Goal: Use online tool/utility: Utilize a website feature to perform a specific function

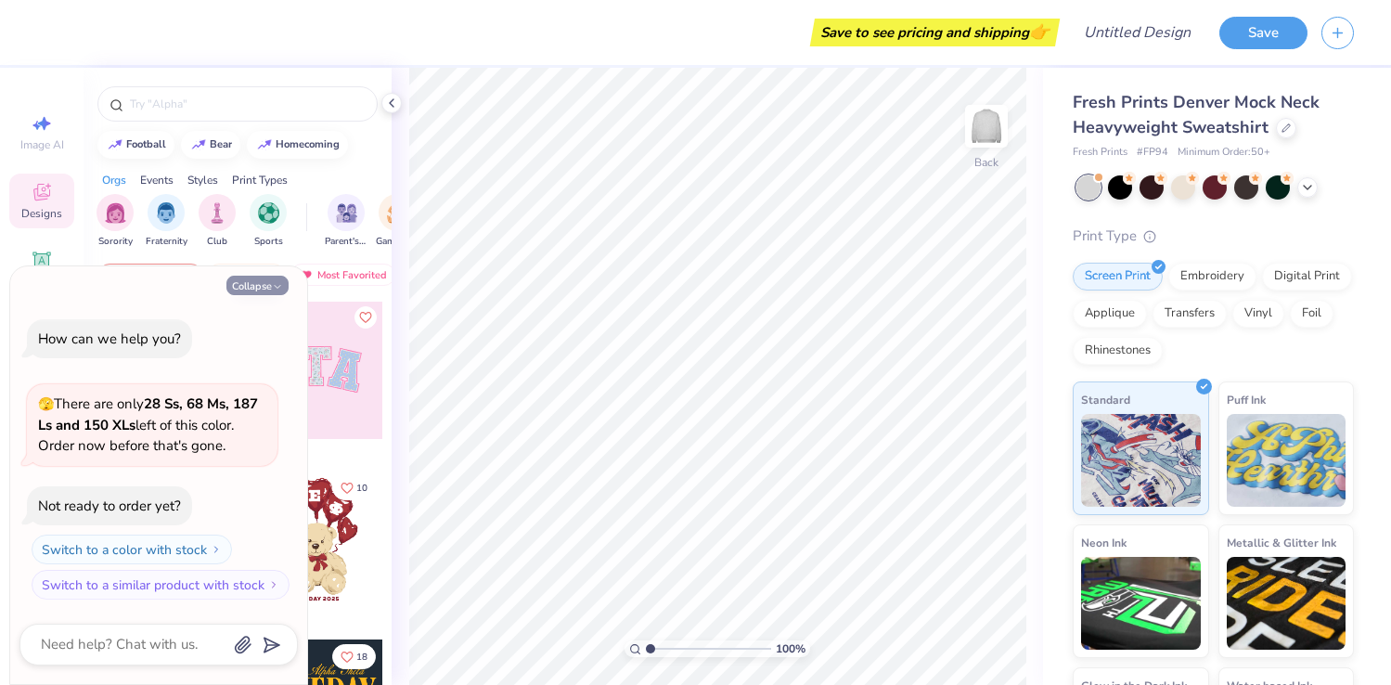
click at [266, 285] on button "Collapse" at bounding box center [257, 285] width 62 height 19
type textarea "x"
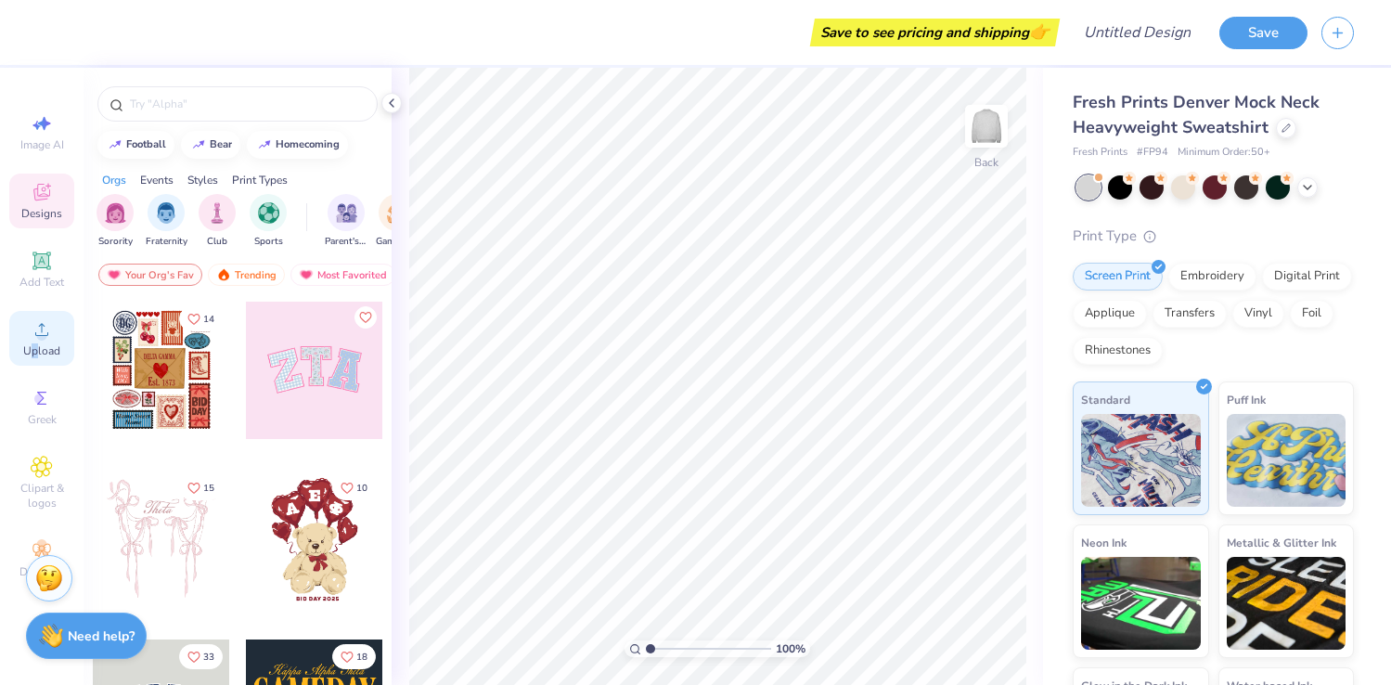
click at [34, 346] on span "Upload" at bounding box center [41, 350] width 37 height 15
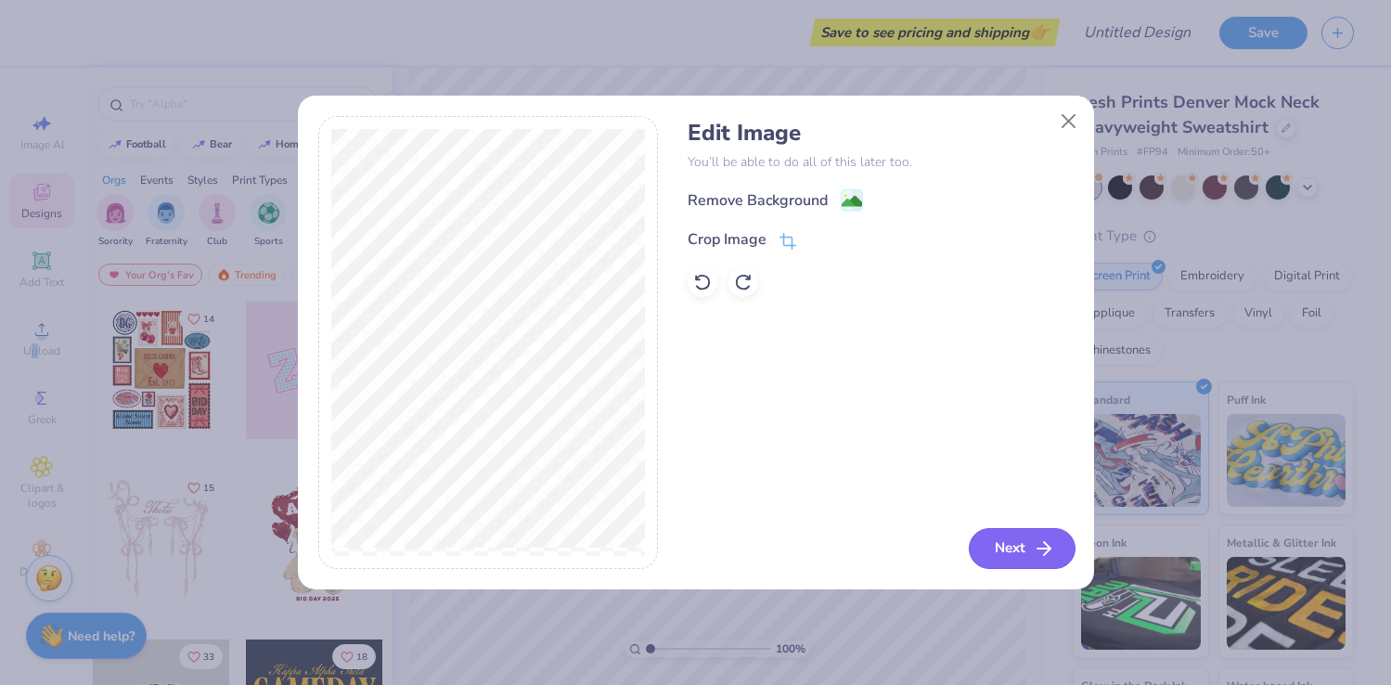
click at [1028, 564] on button "Next" at bounding box center [1022, 548] width 107 height 41
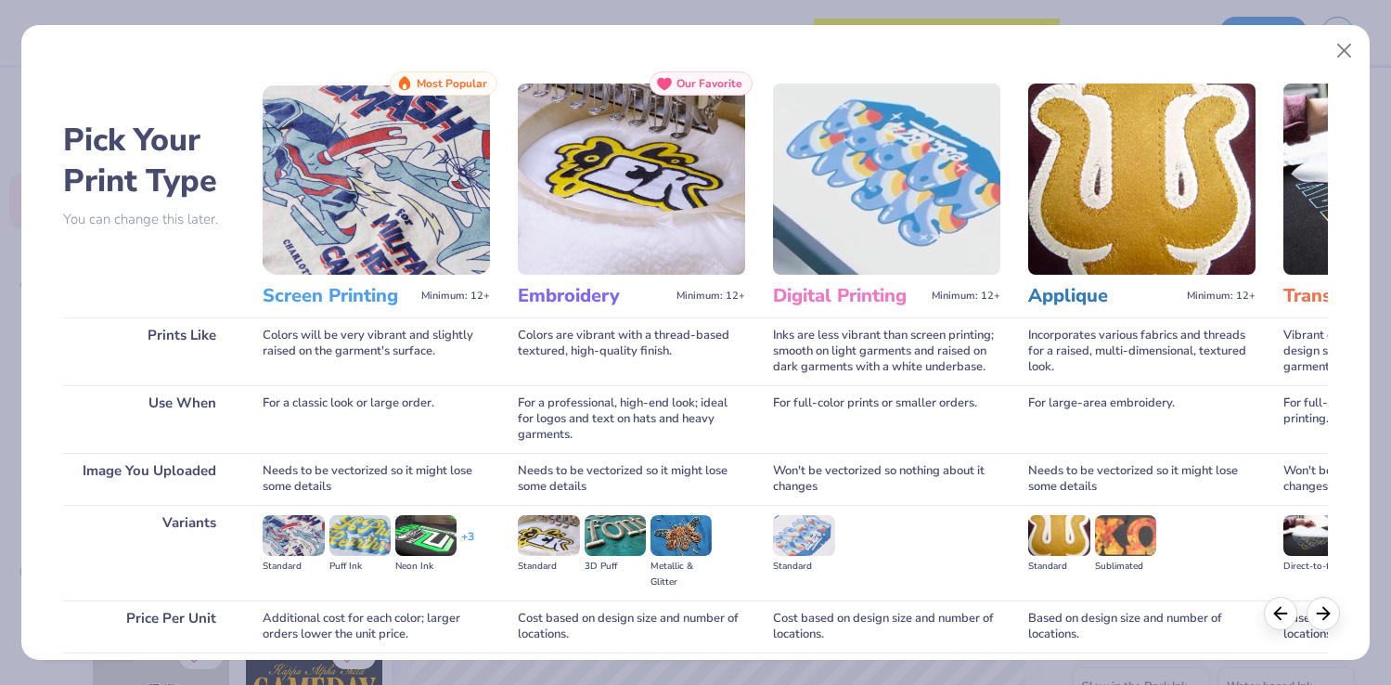
click at [563, 239] on img at bounding box center [631, 179] width 227 height 191
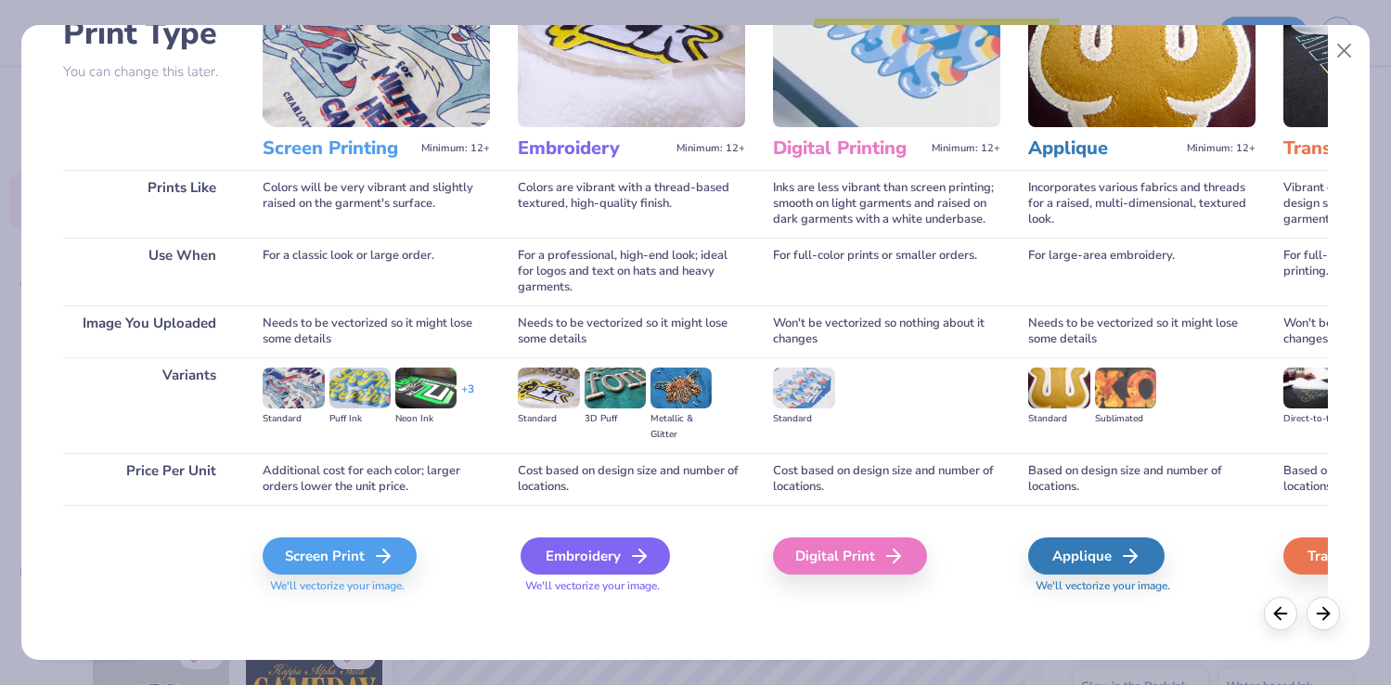
click at [594, 565] on div "Embroidery" at bounding box center [595, 555] width 149 height 37
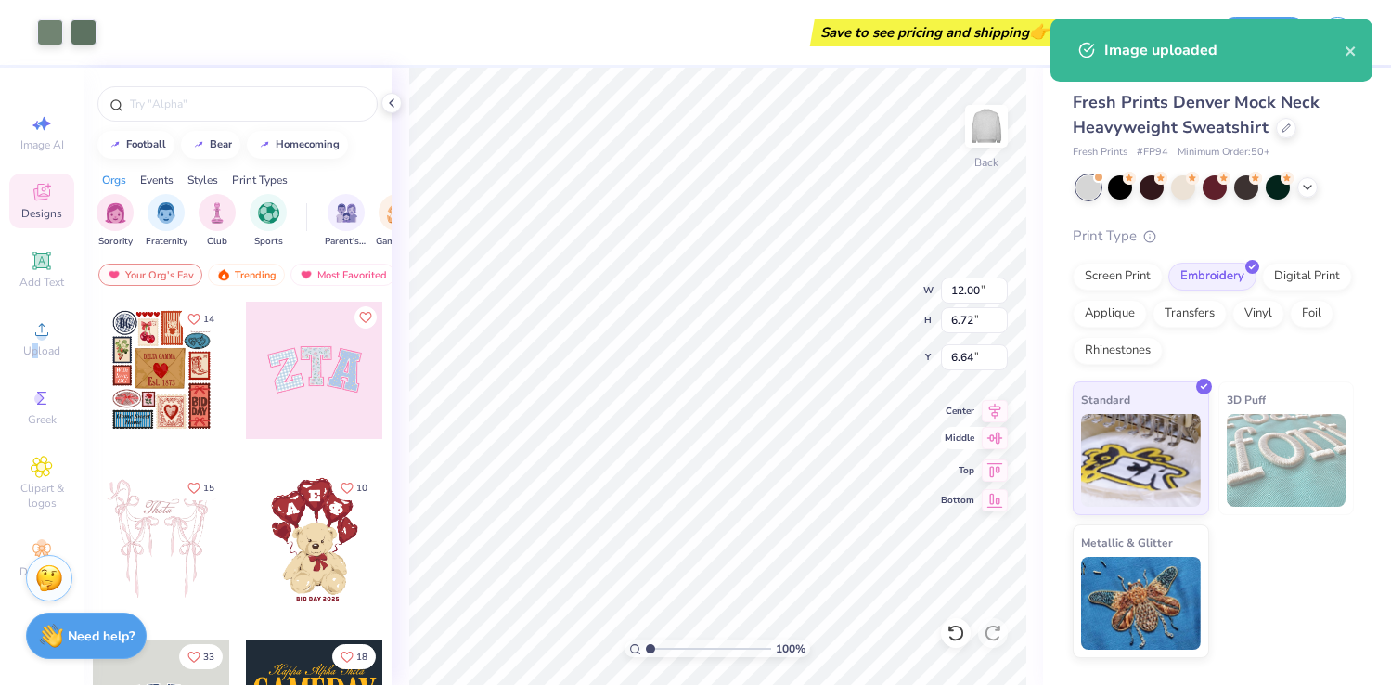
type input "3.00"
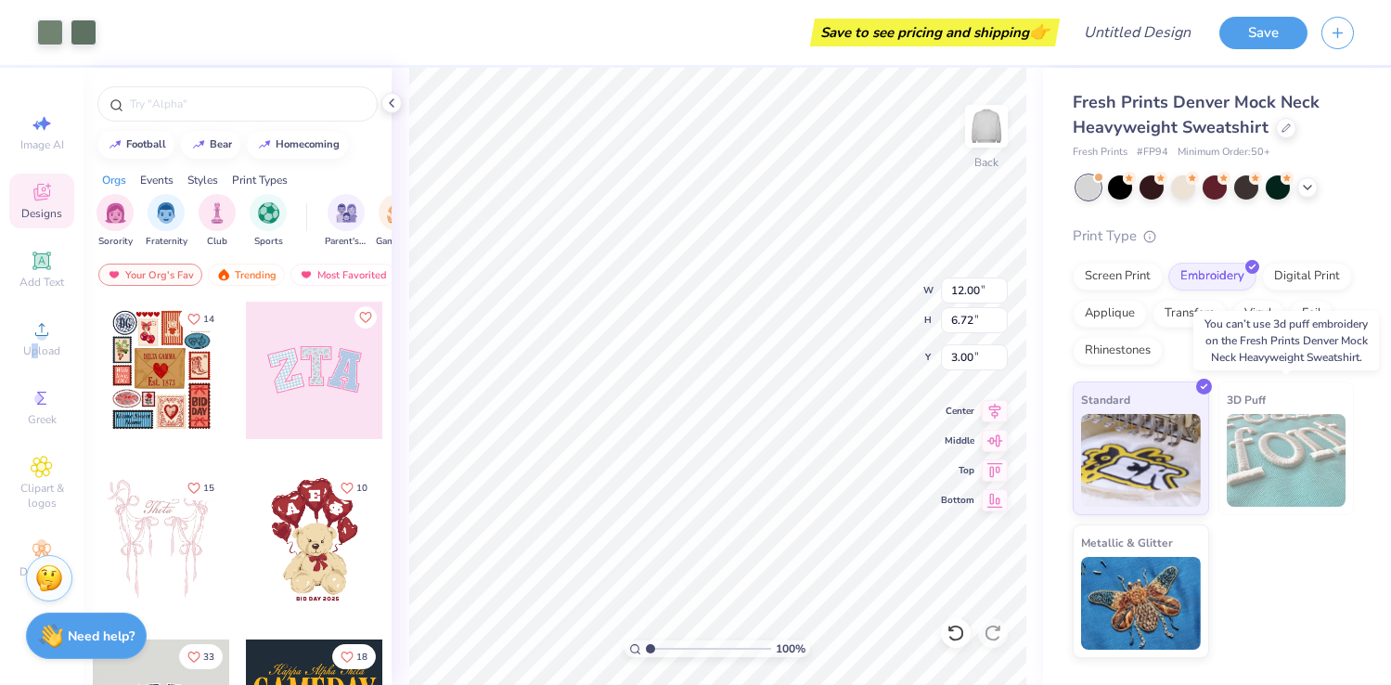
click at [1233, 466] on img at bounding box center [1287, 460] width 120 height 93
click at [1276, 467] on img at bounding box center [1287, 460] width 120 height 93
click at [1254, 423] on img at bounding box center [1287, 460] width 120 height 93
